Goal: Task Accomplishment & Management: Use online tool/utility

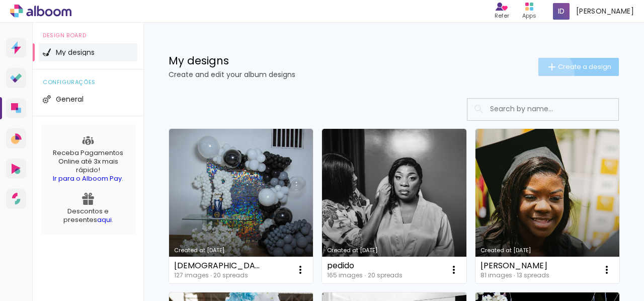
click at [546, 72] on iron-icon at bounding box center [552, 67] width 12 height 12
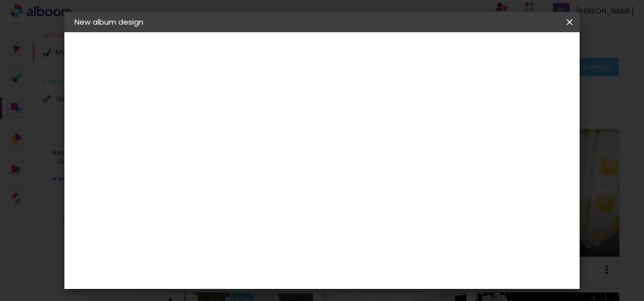
click at [239, 128] on input at bounding box center [239, 135] width 0 height 16
type input "Iranice e Nária"
type paper-input "Iranice e Nária"
click at [0, 0] on slot "Next" at bounding box center [0, 0] width 0 height 0
click at [0, 0] on slot "Free Size" at bounding box center [0, 0] width 0 height 0
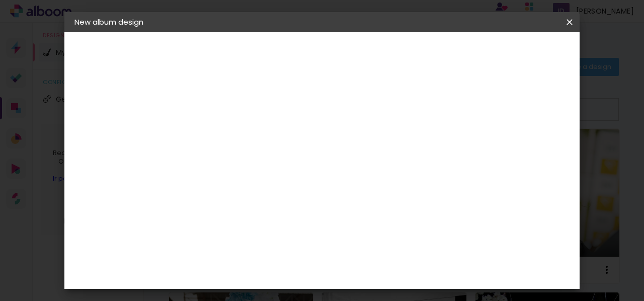
click at [403, 48] on paper-button "Next" at bounding box center [385, 53] width 36 height 17
click at [387, 258] on input "60" at bounding box center [377, 256] width 26 height 15
click at [385, 260] on input "60" at bounding box center [377, 256] width 26 height 15
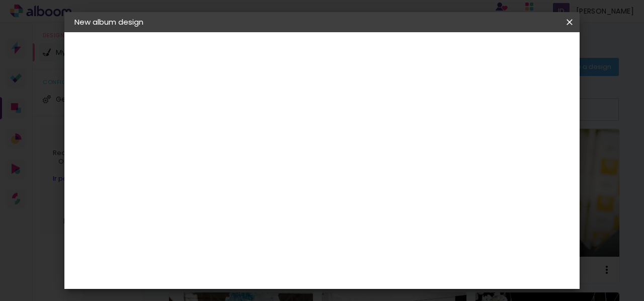
type input "50"
type paper-input "50"
click at [477, 52] on span "Start design" at bounding box center [462, 57] width 30 height 14
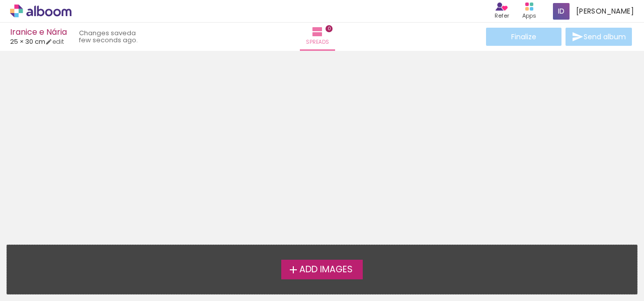
click at [330, 276] on label "Add Images" at bounding box center [321, 269] width 81 height 19
click at [0, 0] on input "file" at bounding box center [0, 0] width 0 height 0
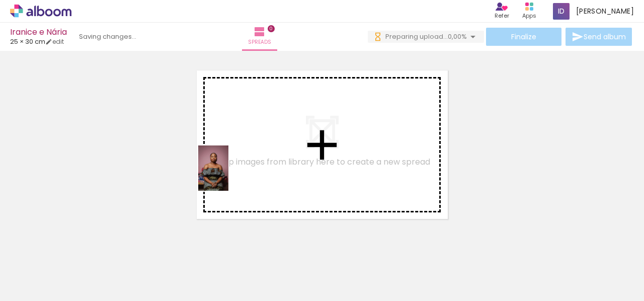
drag, startPoint x: 108, startPoint y: 281, endPoint x: 228, endPoint y: 176, distance: 159.7
click at [228, 176] on quentale-workspace at bounding box center [322, 150] width 644 height 301
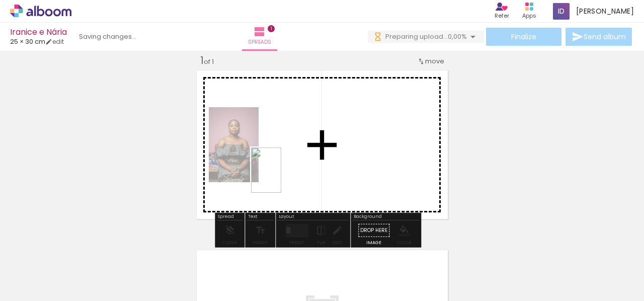
drag, startPoint x: 160, startPoint y: 287, endPoint x: 281, endPoint y: 178, distance: 163.5
click at [281, 178] on quentale-workspace at bounding box center [322, 150] width 644 height 301
drag, startPoint x: 285, startPoint y: 275, endPoint x: 365, endPoint y: 167, distance: 135.2
click at [365, 167] on quentale-workspace at bounding box center [322, 150] width 644 height 301
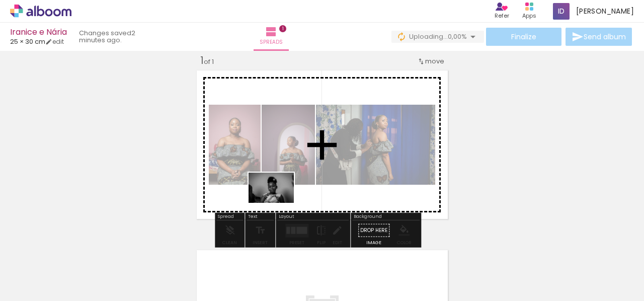
drag, startPoint x: 118, startPoint y: 273, endPoint x: 279, endPoint y: 203, distance: 175.3
click at [279, 203] on quentale-workspace at bounding box center [322, 150] width 644 height 301
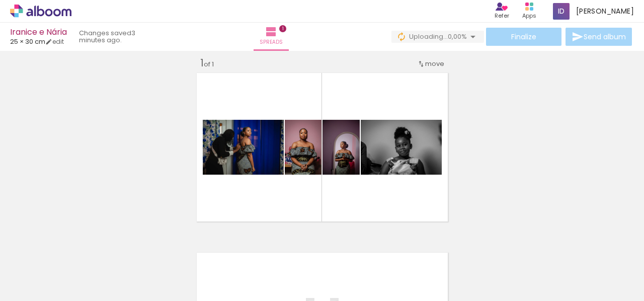
scroll to position [0, 737]
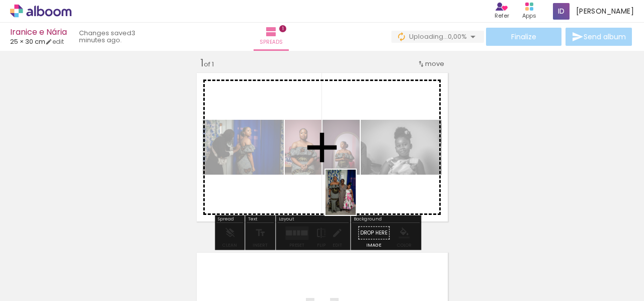
drag, startPoint x: 390, startPoint y: 272, endPoint x: 356, endPoint y: 200, distance: 80.3
click at [356, 200] on quentale-workspace at bounding box center [322, 150] width 644 height 301
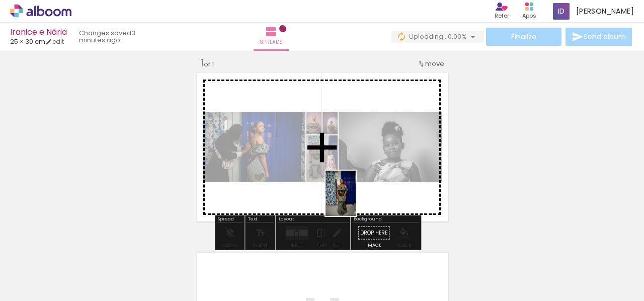
drag, startPoint x: 407, startPoint y: 239, endPoint x: 356, endPoint y: 201, distance: 64.7
click at [356, 201] on quentale-workspace at bounding box center [322, 150] width 644 height 301
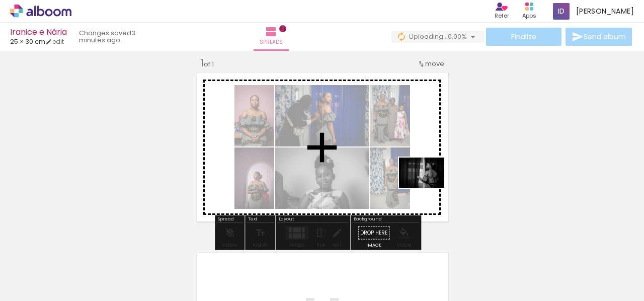
drag, startPoint x: 504, startPoint y: 273, endPoint x: 429, endPoint y: 188, distance: 113.7
click at [429, 188] on quentale-workspace at bounding box center [322, 150] width 644 height 301
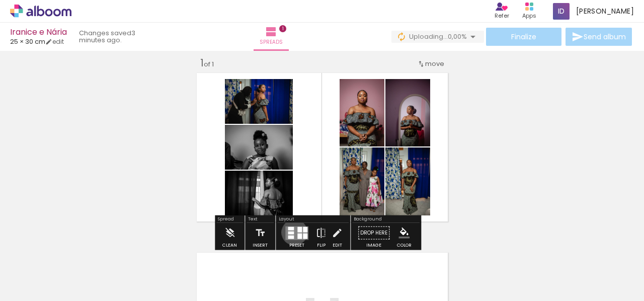
click at [294, 232] on quentale-layouter at bounding box center [296, 233] width 23 height 14
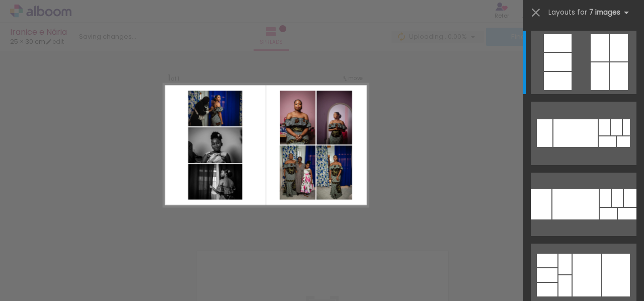
scroll to position [13, 0]
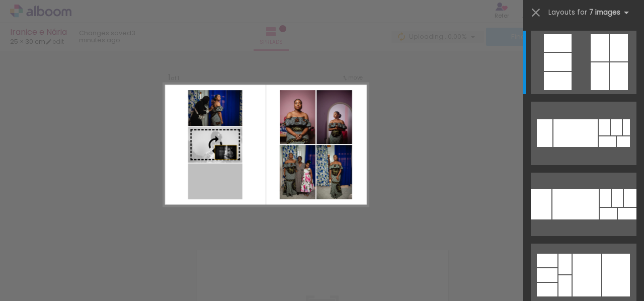
drag, startPoint x: 222, startPoint y: 186, endPoint x: 224, endPoint y: 145, distance: 41.3
click at [0, 0] on slot at bounding box center [0, 0] width 0 height 0
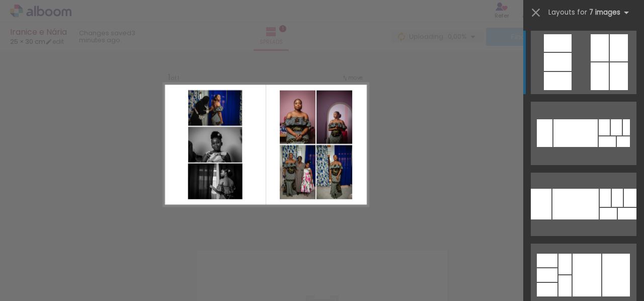
click at [458, 158] on div "Confirm Cancel" at bounding box center [322, 229] width 644 height 383
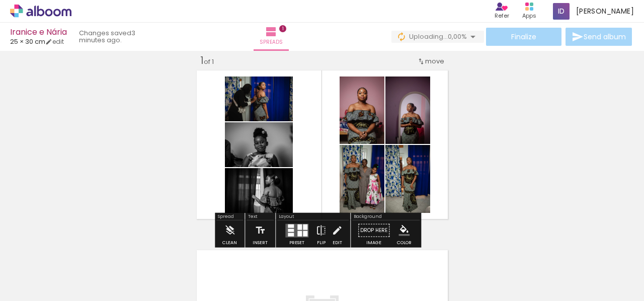
click at [449, 30] on div "Finalize Send album" at bounding box center [512, 37] width 242 height 18
click at [452, 34] on span "0,00%" at bounding box center [457, 37] width 19 height 10
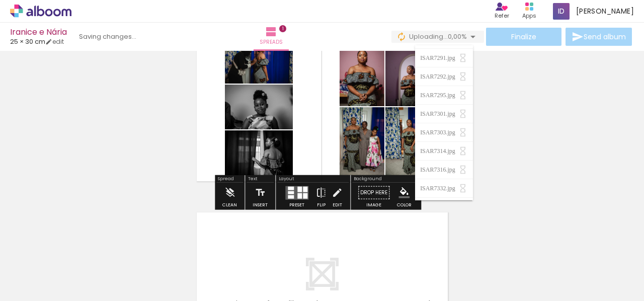
scroll to position [0, 0]
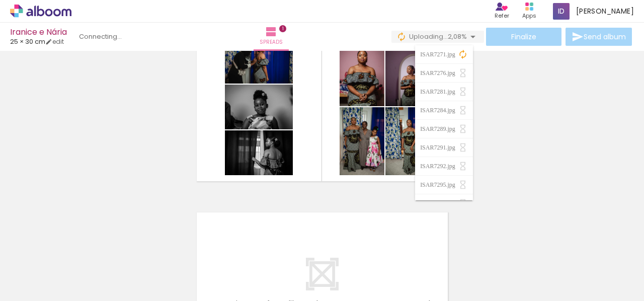
click at [337, 195] on div "Add spread 1 of 1" at bounding box center [322, 184] width 644 height 360
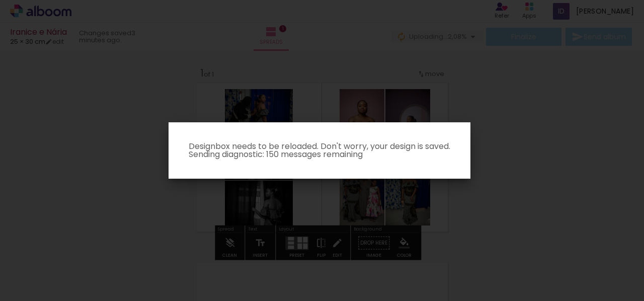
click at [392, 164] on paper-dialog "Designbox needs to be reloaded. Don't worry, your design is saved. Sending diag…" at bounding box center [320, 150] width 302 height 56
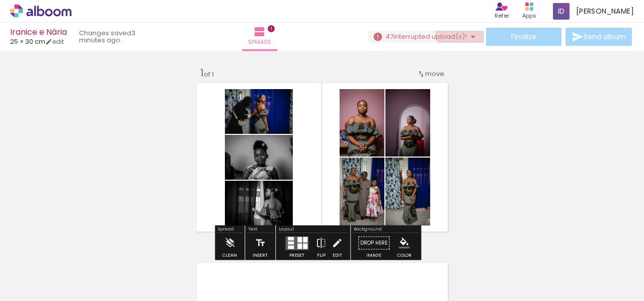
click at [456, 31] on paper-button "47 interrupted upload(s)! 2,08%" at bounding box center [426, 37] width 116 height 12
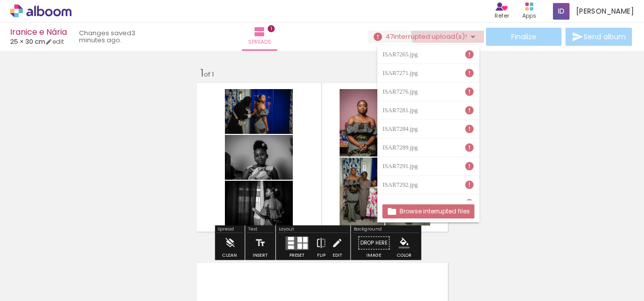
click at [456, 31] on paper-button "47 interrupted upload(s)! 2,08%" at bounding box center [426, 37] width 116 height 12
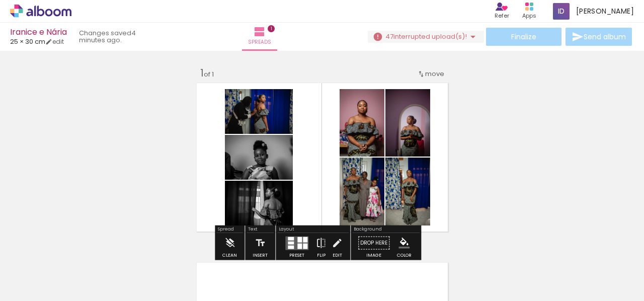
scroll to position [50, 0]
